Goal: Transaction & Acquisition: Purchase product/service

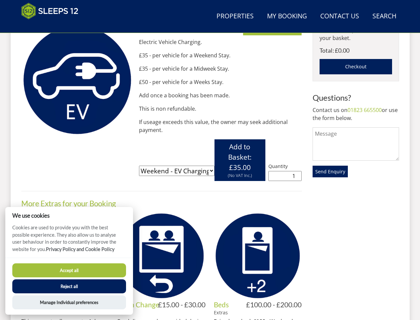
click at [210, 160] on form "Please select a variation Weekend - EV Charging Per Vehicle (£35.00) Midweek - …" at bounding box center [220, 160] width 163 height 42
click at [384, 16] on link "Search Check Availability" at bounding box center [384, 16] width 29 height 15
click at [240, 160] on span "Add to Basket: £35.00" at bounding box center [239, 157] width 23 height 30
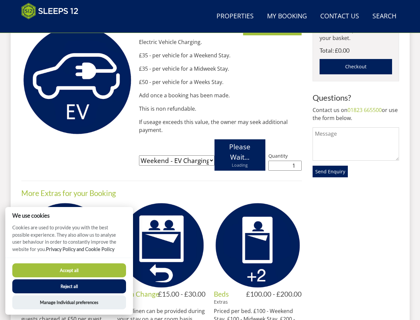
click at [330, 23] on link "Your Basket" at bounding box center [336, 19] width 33 height 8
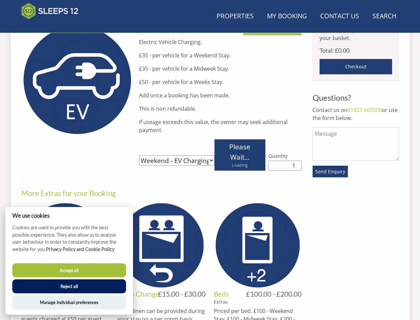
click at [69, 270] on button "Accept all" at bounding box center [69, 270] width 114 height 14
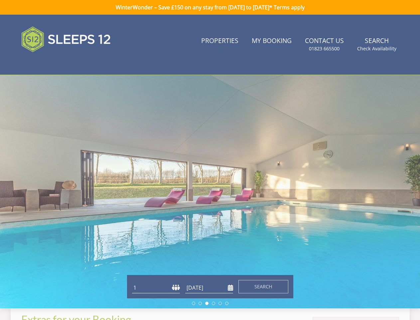
click at [69, 288] on button "Reject all" at bounding box center [69, 295] width 114 height 14
click at [69, 302] on div at bounding box center [210, 191] width 420 height 233
